Goal: Task Accomplishment & Management: Manage account settings

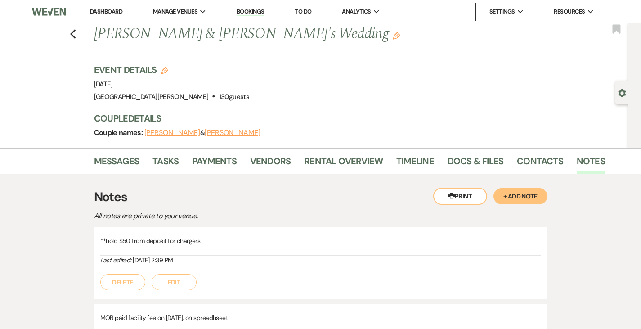
click at [106, 12] on link "Dashboard" at bounding box center [106, 12] width 32 height 8
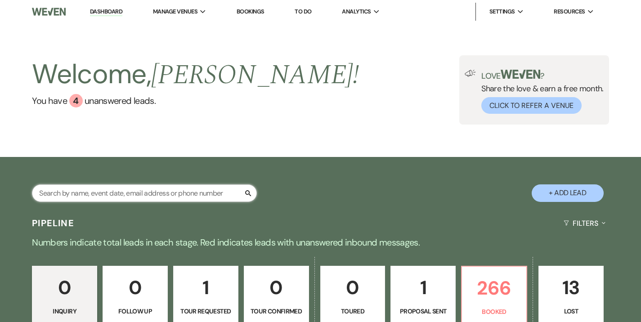
click at [129, 195] on input "text" at bounding box center [144, 194] width 225 height 18
type input "[PERSON_NAME]"
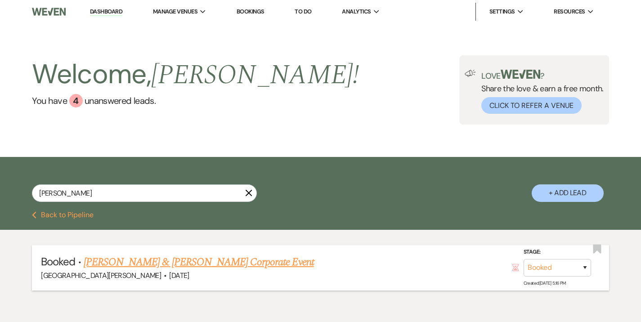
click at [180, 264] on link "[PERSON_NAME] & [PERSON_NAME] Corporate Event" at bounding box center [199, 262] width 230 height 16
select select "12"
select select "9"
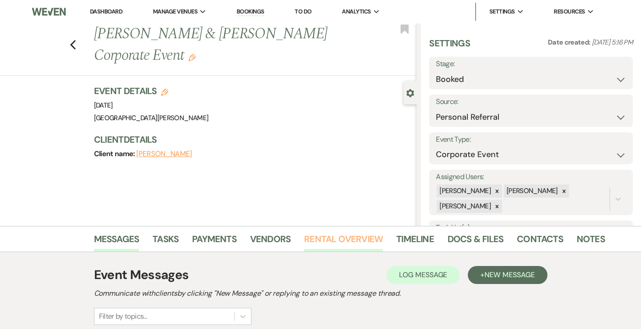
click at [317, 241] on link "Rental Overview" at bounding box center [343, 242] width 79 height 20
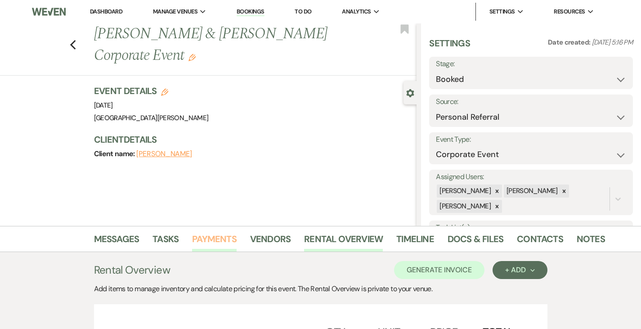
click at [192, 246] on link "Payments" at bounding box center [214, 242] width 45 height 20
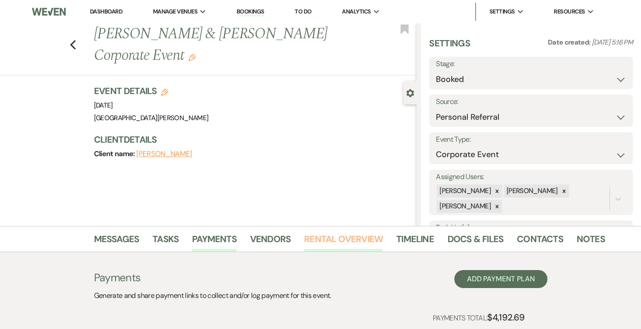
click at [313, 234] on link "Rental Overview" at bounding box center [343, 242] width 79 height 20
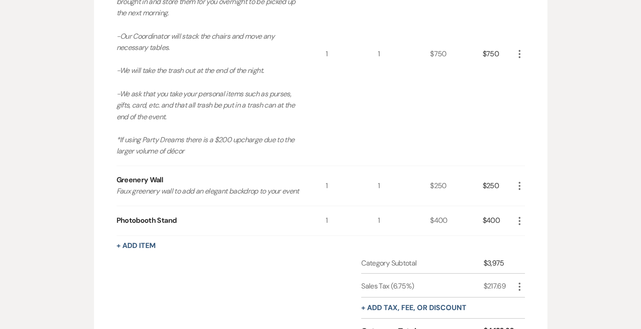
scroll to position [631, 0]
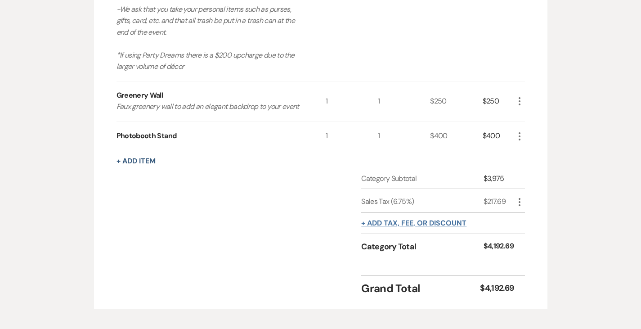
click at [419, 220] on button "+ Add tax, fee, or discount" at bounding box center [413, 223] width 105 height 7
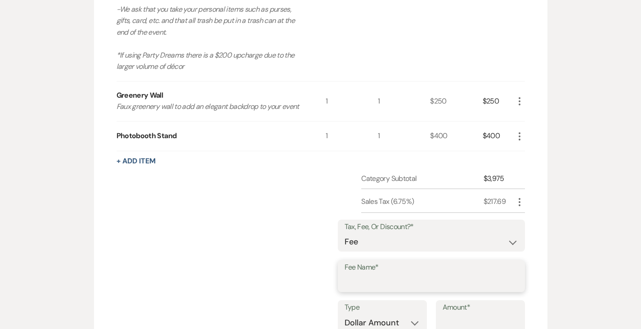
click at [404, 274] on input "Fee Name*" at bounding box center [432, 283] width 174 height 18
type input "4% cc fee"
click at [420, 314] on select "Dollar Amount Percentage" at bounding box center [383, 323] width 76 height 18
select select "false"
click at [348, 314] on select "Dollar Amount Percentage" at bounding box center [383, 323] width 76 height 18
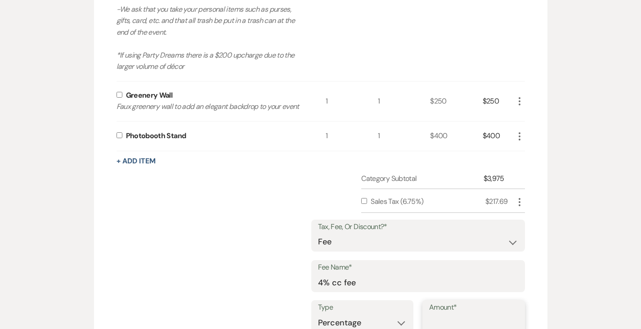
click at [483, 314] on input "Amount*" at bounding box center [473, 323] width 89 height 18
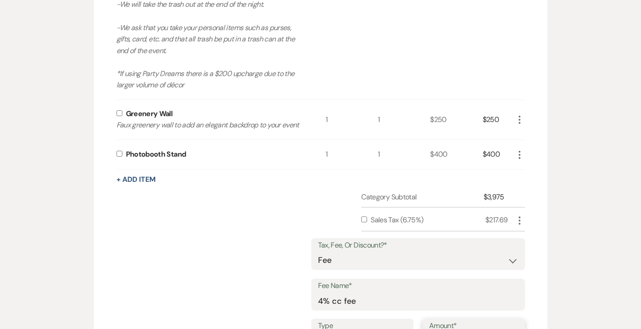
scroll to position [667, 0]
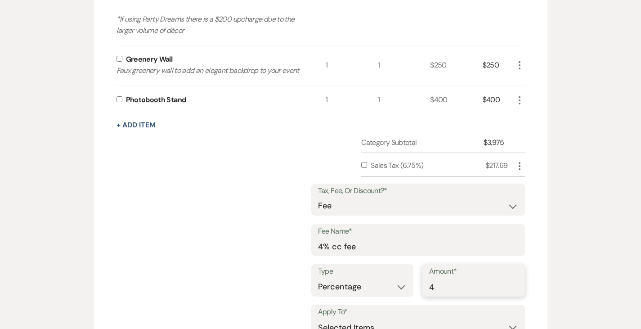
type input "4"
click at [398, 319] on select "Selected Items Category Subtotal (before all Taxes/Fees/Discounts) Category Tot…" at bounding box center [418, 328] width 200 height 18
select select "2"
click at [348, 319] on select "Selected Items Category Subtotal (before all Taxes/Fees/Discounts) Category Tot…" at bounding box center [418, 328] width 200 height 18
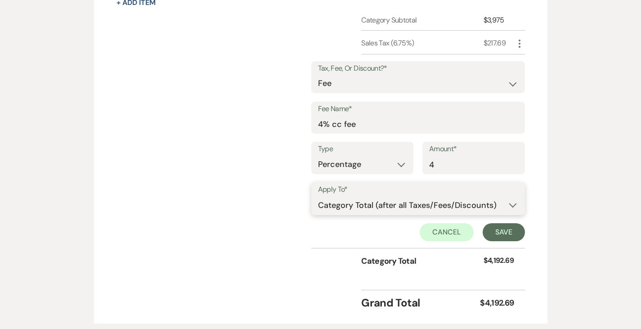
scroll to position [790, 0]
click at [525, 223] on button "Save" at bounding box center [504, 232] width 42 height 18
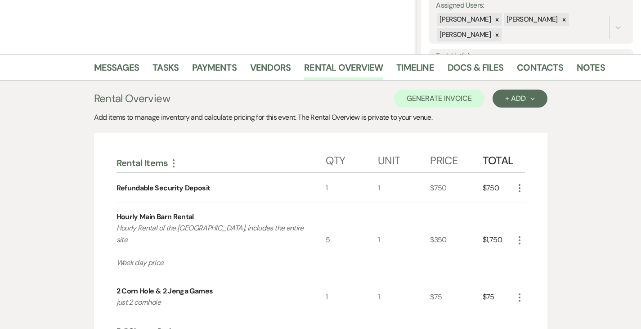
scroll to position [0, 0]
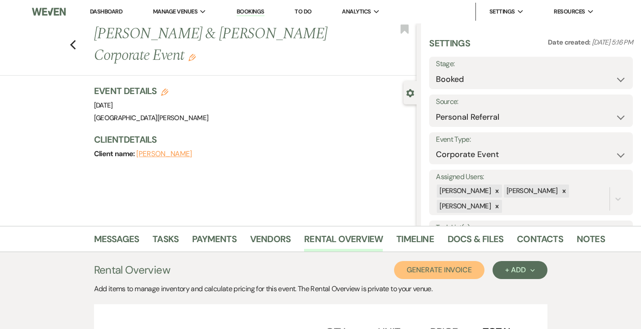
click at [459, 277] on button "Generate Invoice" at bounding box center [439, 270] width 90 height 18
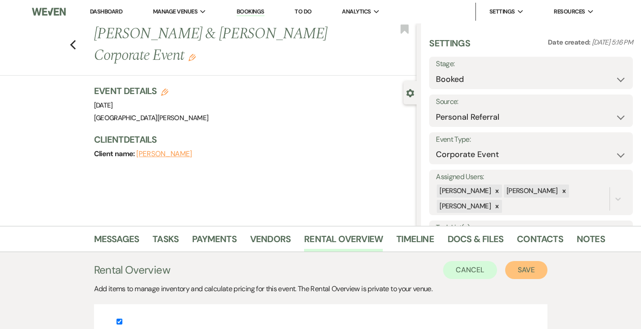
click at [548, 272] on button "Save" at bounding box center [526, 270] width 42 height 18
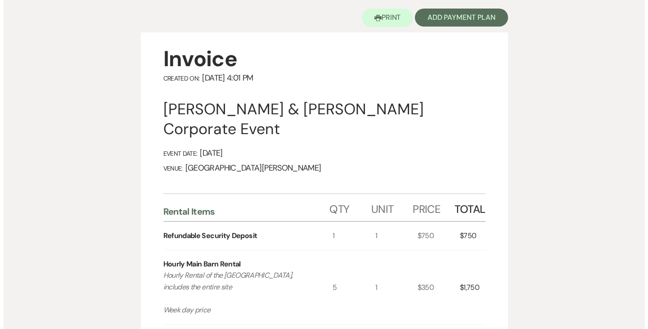
scroll to position [90, 0]
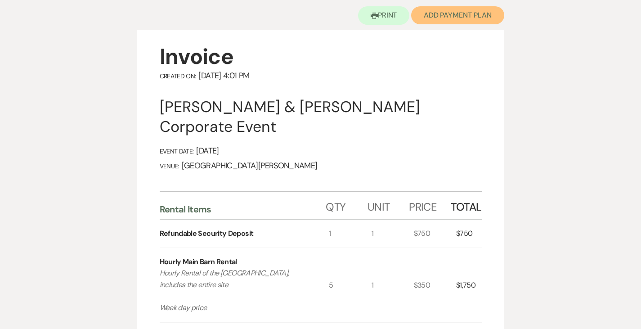
click at [459, 10] on button "Add Payment Plan" at bounding box center [457, 15] width 93 height 18
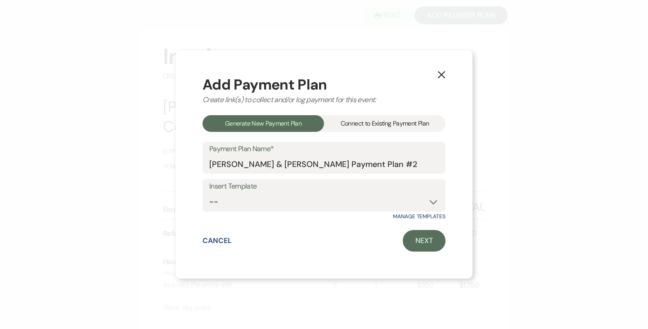
click at [360, 122] on div "Connect to Existing Payment Plan" at bounding box center [385, 123] width 122 height 17
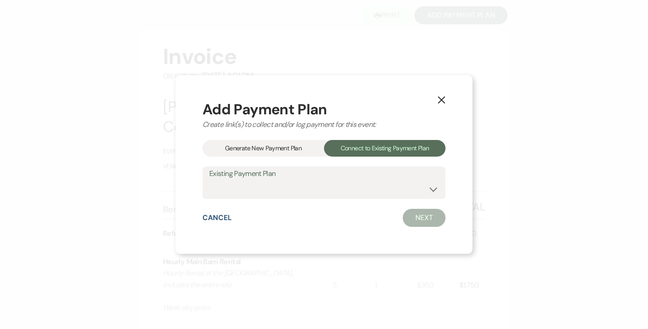
click at [300, 199] on div "Add Payment Plan Create link(s) to collect and/or log payment for this event: G…" at bounding box center [324, 164] width 243 height 125
click at [288, 189] on select "[PERSON_NAME] Payment Plan #1" at bounding box center [324, 189] width 230 height 18
select select "24802"
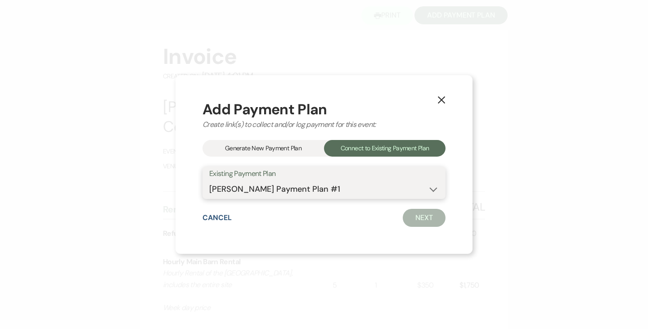
click at [209, 180] on select "[PERSON_NAME] Payment Plan #1" at bounding box center [324, 189] width 230 height 18
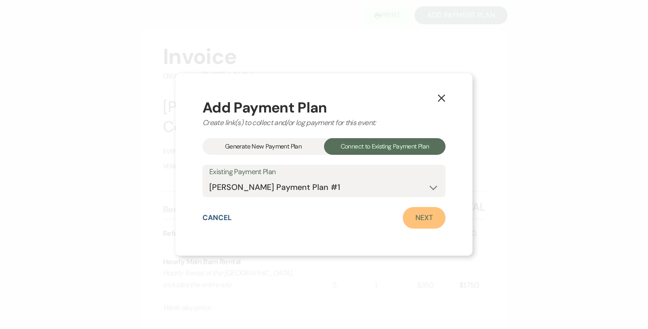
click at [414, 221] on link "Next" at bounding box center [424, 218] width 43 height 22
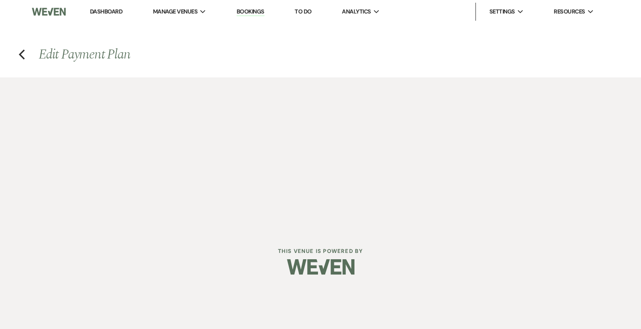
select select "28939"
select select "1"
select select "true"
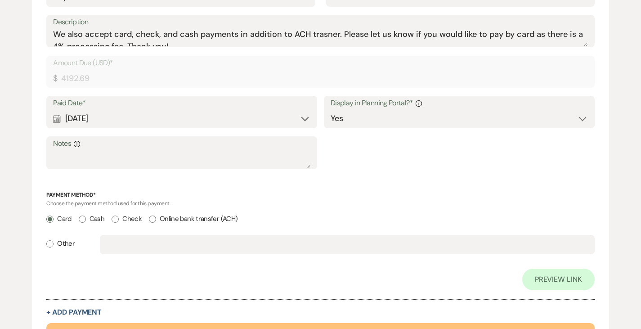
scroll to position [432, 0]
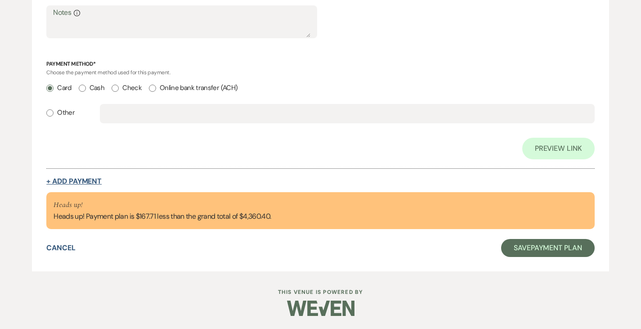
click at [79, 178] on button "+ Add Payment" at bounding box center [73, 181] width 55 height 7
select select "2"
select select "percentage"
select select "true"
select select "client"
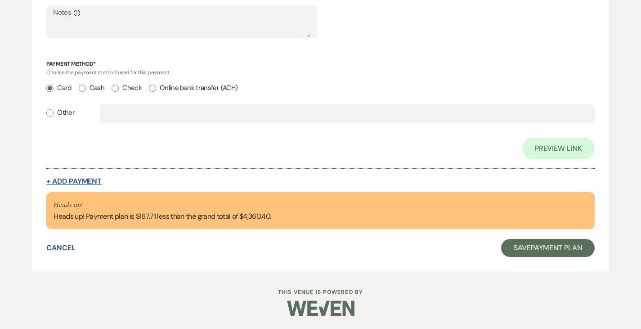
select select "weeks"
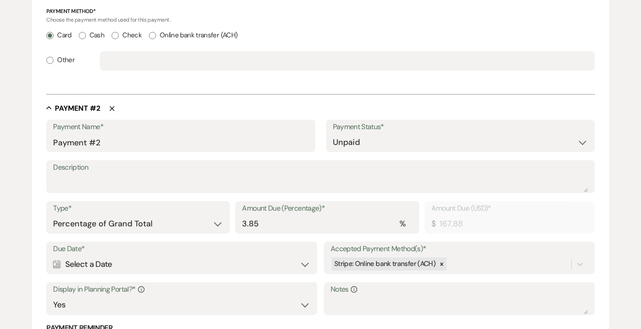
scroll to position [483, 0]
click at [158, 220] on select "Dollar Amount Percentage of Grand Total" at bounding box center [138, 224] width 170 height 18
select select "flat"
click at [53, 215] on select "Dollar Amount Percentage of Grand Total" at bounding box center [138, 224] width 170 height 18
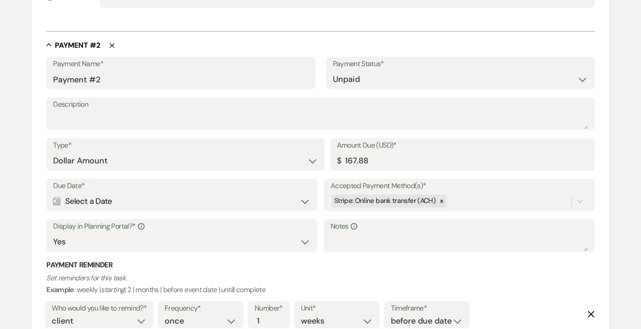
click at [212, 203] on div "Calendar Select a Date Expand" at bounding box center [181, 202] width 257 height 18
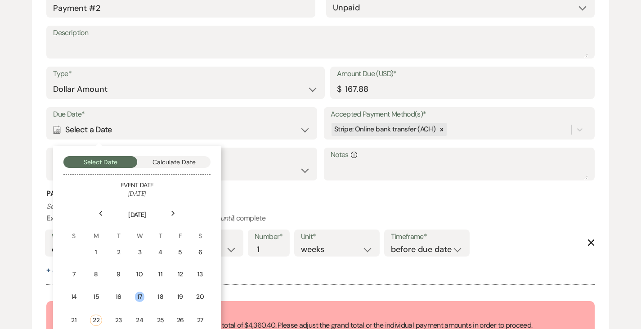
scroll to position [726, 0]
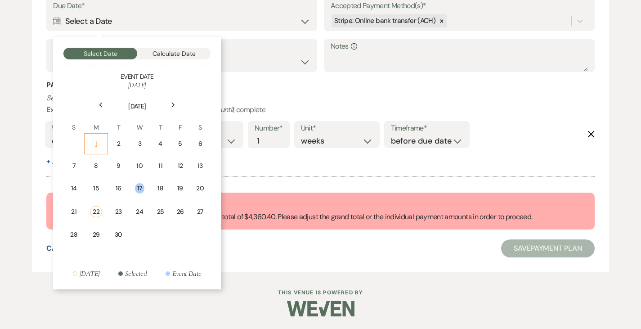
click at [100, 139] on div "1" at bounding box center [96, 143] width 12 height 9
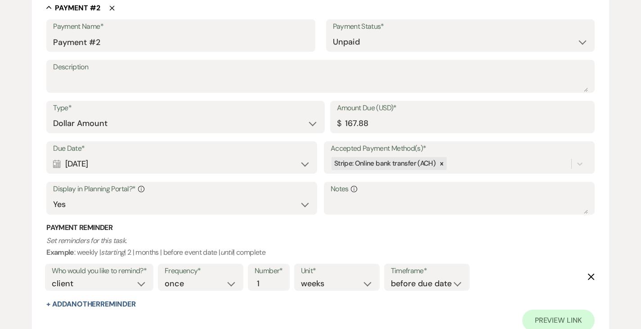
scroll to position [604, 0]
click at [354, 43] on select "Paid Unpaid" at bounding box center [460, 43] width 255 height 18
select select "1"
click at [333, 34] on select "Paid Unpaid" at bounding box center [460, 43] width 255 height 18
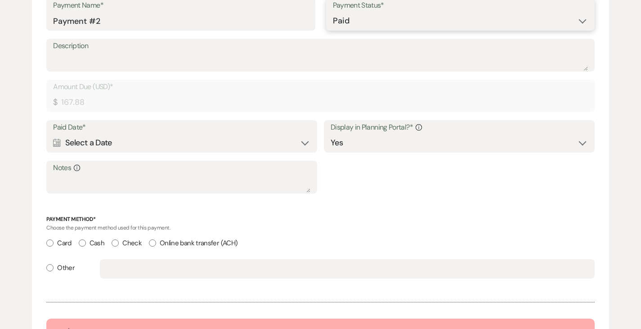
scroll to position [715, 0]
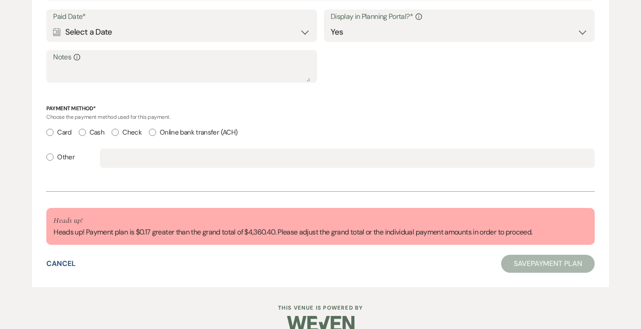
click at [50, 131] on input "Card" at bounding box center [49, 132] width 7 height 7
radio input "true"
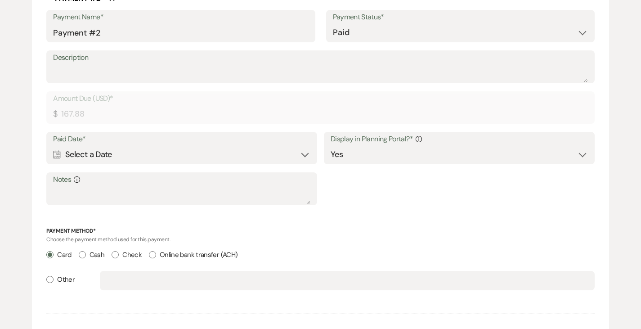
scroll to position [594, 0]
click at [393, 34] on select "Paid Unpaid" at bounding box center [460, 32] width 255 height 18
select select "2"
click at [333, 23] on select "Paid Unpaid" at bounding box center [460, 32] width 255 height 18
select select "client"
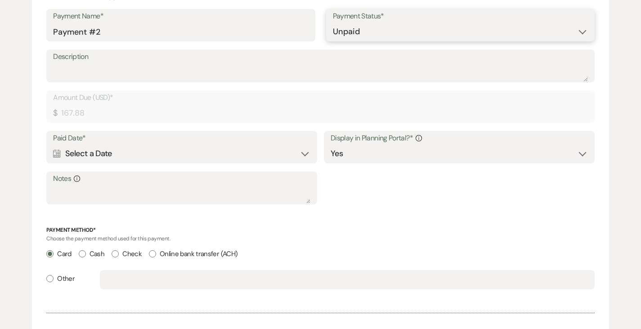
select select "weeks"
select select "flat"
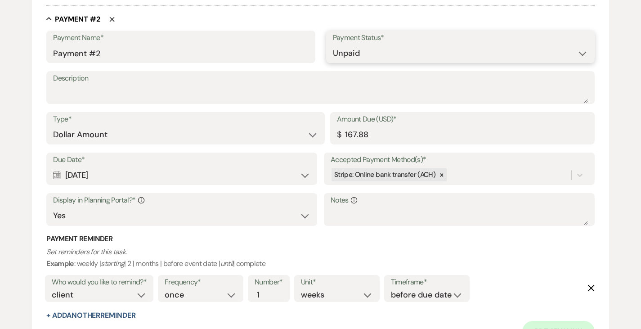
scroll to position [615, 0]
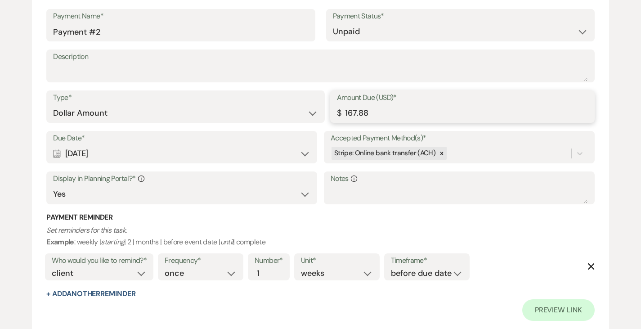
click at [402, 111] on input "167.88" at bounding box center [462, 113] width 251 height 18
type input "167.71"
click at [349, 17] on label "Payment Status*" at bounding box center [460, 16] width 255 height 13
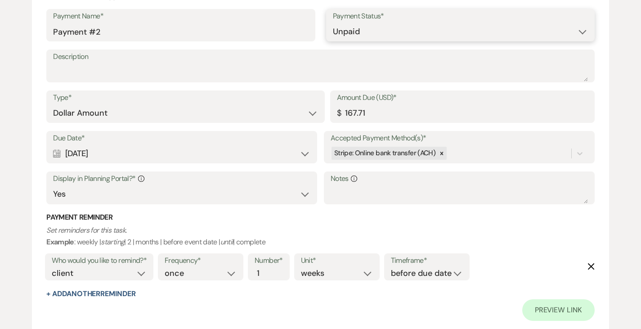
click at [354, 28] on select "Paid Unpaid" at bounding box center [460, 32] width 255 height 18
select select "1"
click at [333, 23] on select "Paid Unpaid" at bounding box center [460, 32] width 255 height 18
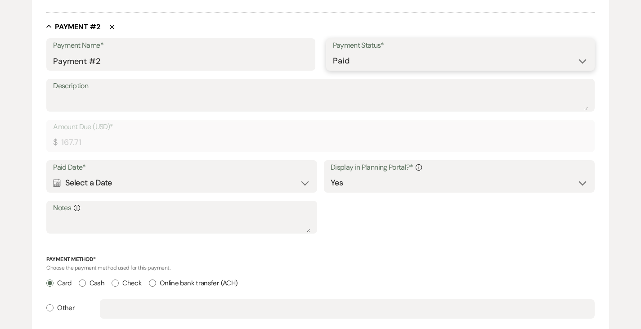
scroll to position [565, 0]
click at [111, 184] on div "Calendar Select a Date Expand" at bounding box center [181, 183] width 257 height 18
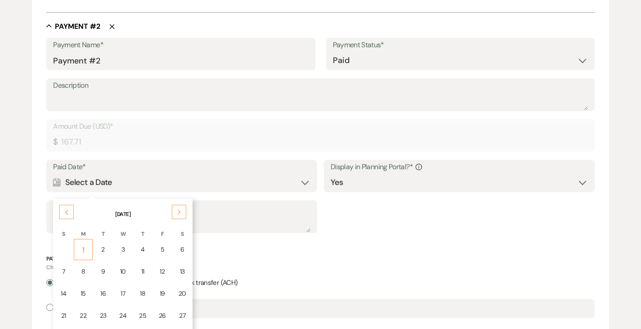
click at [88, 242] on td "1" at bounding box center [83, 249] width 19 height 21
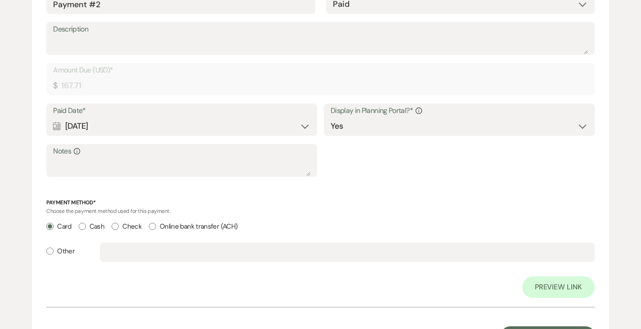
scroll to position [730, 0]
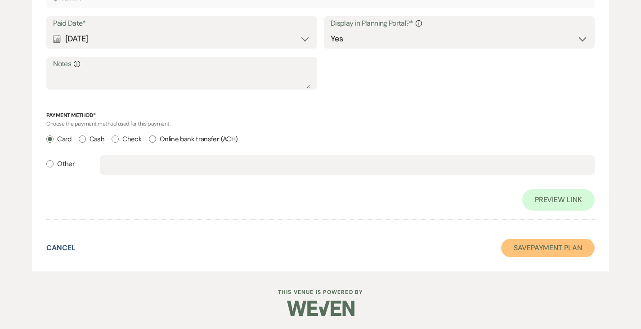
click at [538, 253] on button "Save Payment Plan" at bounding box center [548, 248] width 94 height 18
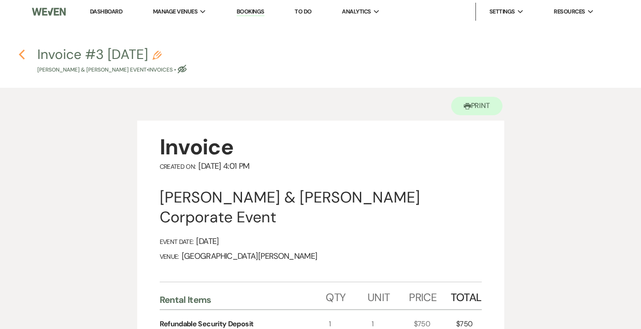
click at [21, 58] on icon "Previous" at bounding box center [21, 54] width 7 height 11
select select "12"
select select "9"
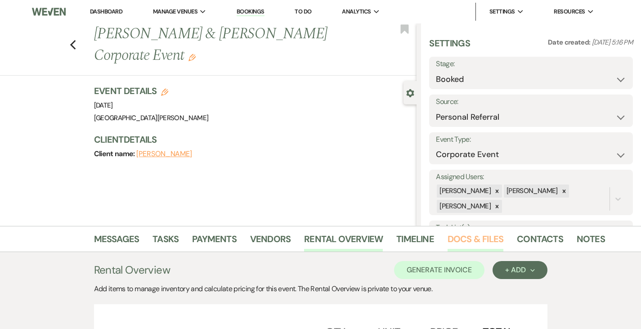
click at [453, 237] on link "Docs & Files" at bounding box center [476, 242] width 56 height 20
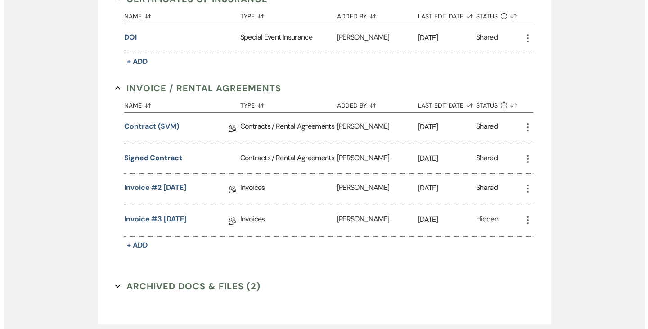
scroll to position [412, 0]
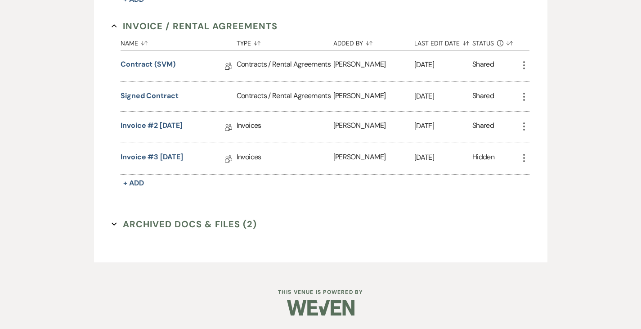
click at [530, 157] on icon "More" at bounding box center [524, 158] width 11 height 11
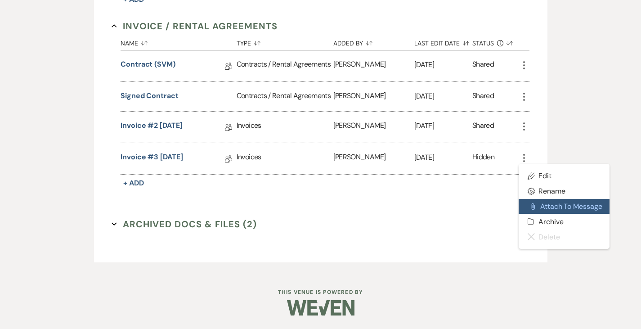
click at [586, 203] on button "Attach File Attach to Message" at bounding box center [564, 206] width 91 height 15
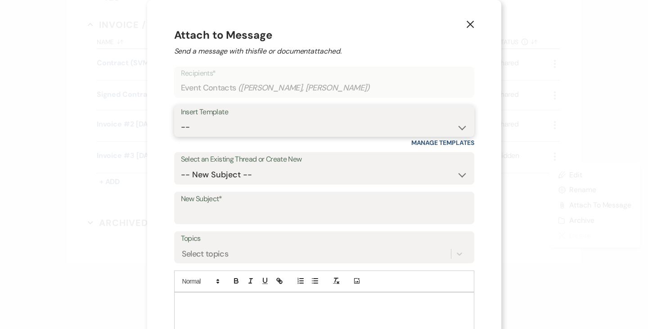
click at [230, 125] on select "-- SVM Initial Inquiry Response SVM Planning Portal Introduction and Booking Pa…" at bounding box center [324, 127] width 287 height 18
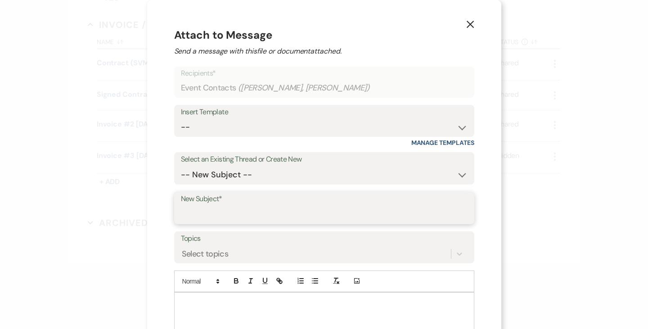
click at [222, 206] on input "New Subject*" at bounding box center [324, 215] width 287 height 18
type input "Updated Invoice"
click at [241, 310] on div at bounding box center [324, 320] width 299 height 54
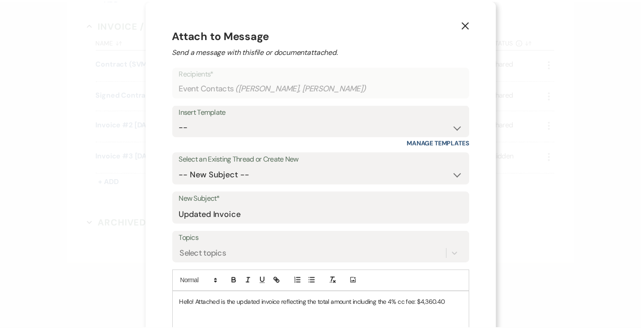
scroll to position [107, 0]
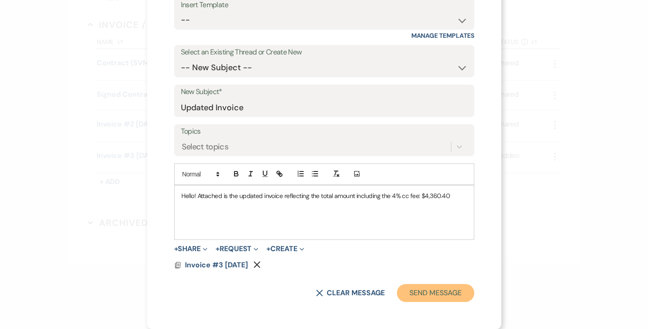
click at [447, 292] on button "Send Message" at bounding box center [435, 293] width 77 height 18
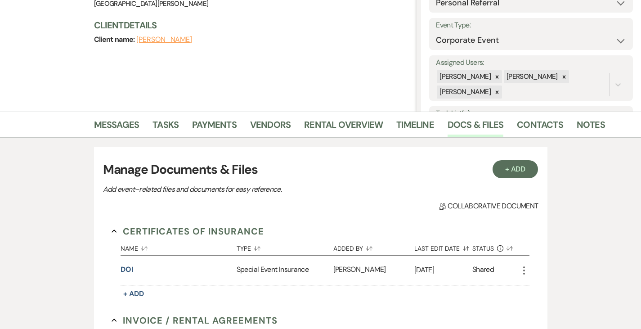
scroll to position [0, 0]
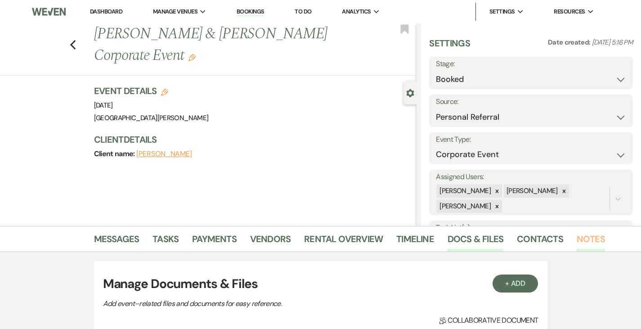
click at [577, 242] on link "Notes" at bounding box center [591, 242] width 28 height 20
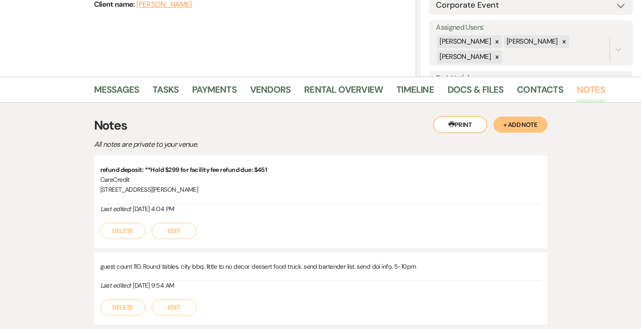
scroll to position [160, 0]
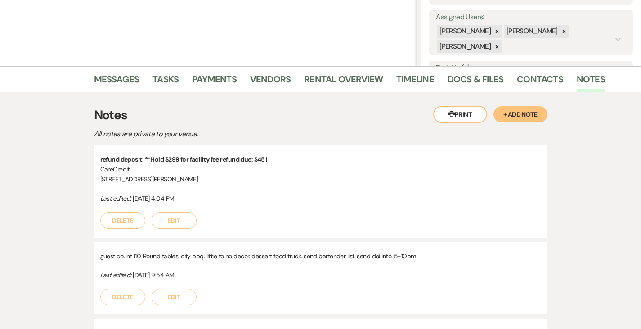
drag, startPoint x: 71, startPoint y: 167, endPoint x: 229, endPoint y: 177, distance: 158.3
click at [229, 177] on div "refund deposit: **Hold $299 for facility fee refund due: $451 CareCredit [STREE…" at bounding box center [320, 174] width 441 height 40
copy div "CareCredit [STREET_ADDRESS][PERSON_NAME]"
